Goal: Transaction & Acquisition: Purchase product/service

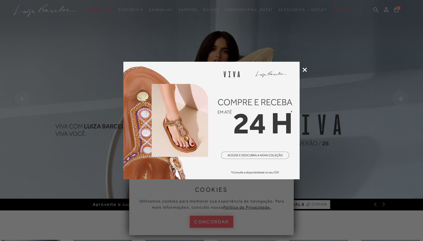
click at [304, 70] on icon at bounding box center [304, 70] width 4 height 4
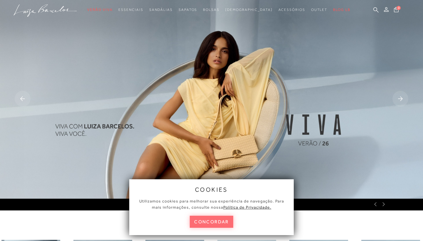
click at [214, 219] on button "concordar" at bounding box center [211, 221] width 43 height 12
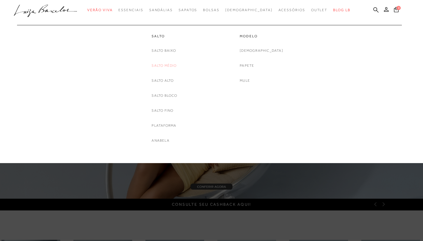
click at [168, 65] on link "Salto Médio" at bounding box center [163, 66] width 25 height 6
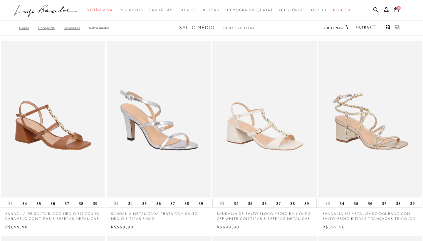
click at [369, 28] on link "FILTRAR" at bounding box center [366, 27] width 21 height 4
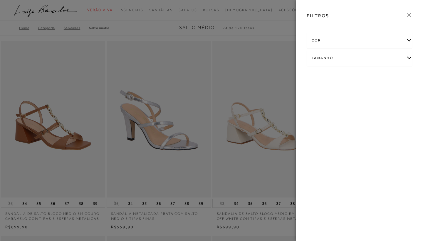
click at [329, 40] on div "cor" at bounding box center [359, 41] width 105 height 16
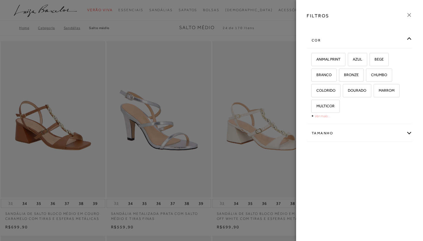
click at [327, 115] on link "Ver mais..." at bounding box center [322, 116] width 16 height 4
click at [374, 105] on span "PRETO" at bounding box center [374, 106] width 16 height 4
click at [370, 105] on input "PRETO" at bounding box center [367, 107] width 6 height 6
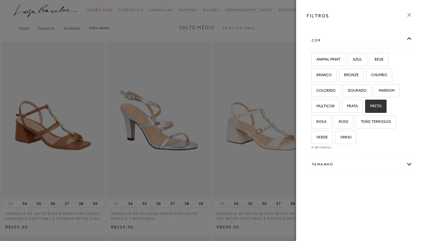
checkbox input "true"
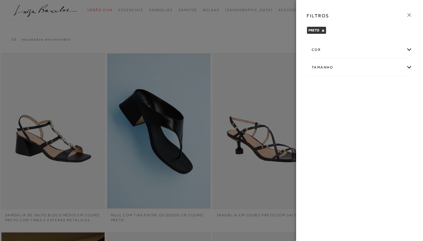
click at [409, 14] on icon at bounding box center [409, 15] width 6 height 6
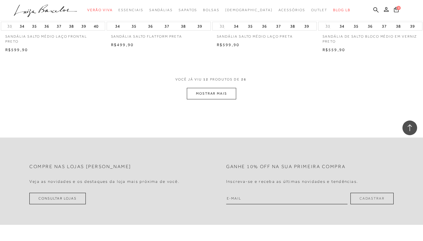
scroll to position [584, 0]
click at [216, 98] on button "MOSTRAR MAIS" at bounding box center [211, 92] width 49 height 11
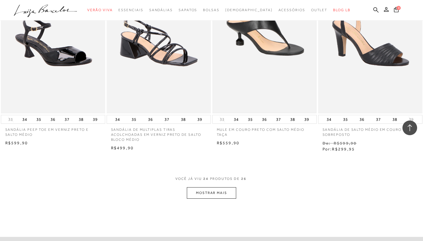
scroll to position [1079, 0]
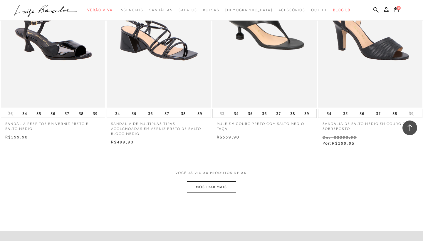
click at [216, 189] on button "MOSTRAR MAIS" at bounding box center [211, 186] width 49 height 11
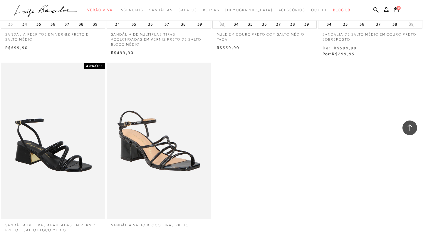
scroll to position [1174, 0]
